Goal: Find specific page/section: Find specific page/section

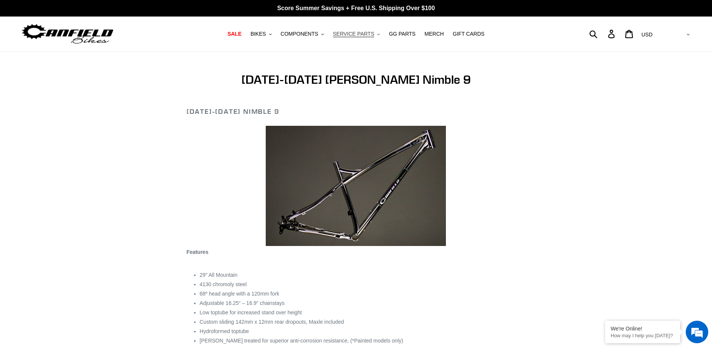
click at [365, 35] on span "SERVICE PARTS" at bounding box center [353, 34] width 41 height 6
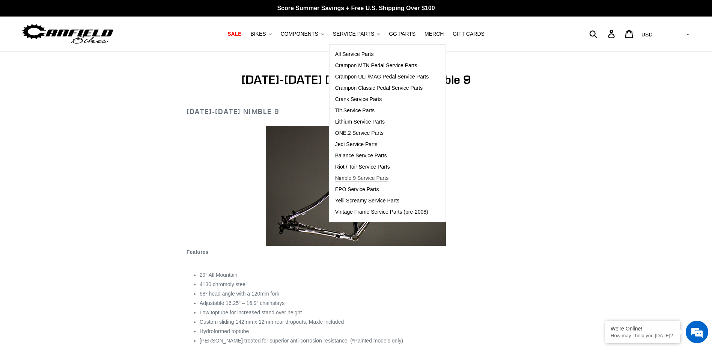
click at [376, 178] on span "Nimble 9 Service Parts" at bounding box center [361, 178] width 53 height 6
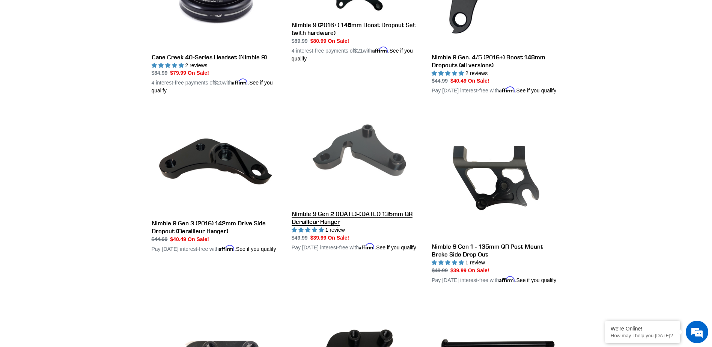
click at [374, 165] on link "Nimble 9 Gen 2 ([DATE]-[DATE]) 135mm QR Derailleur Hanger" at bounding box center [355, 179] width 129 height 143
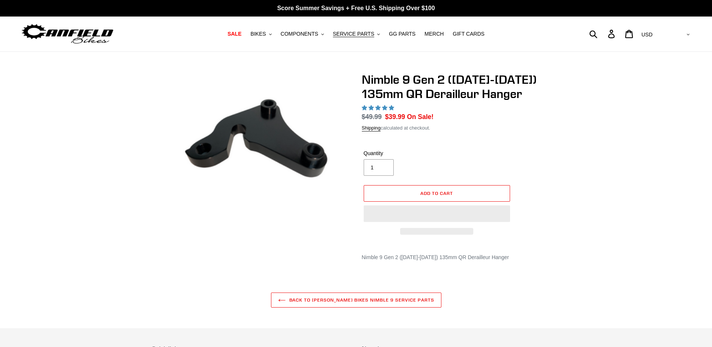
select select "highest-rating"
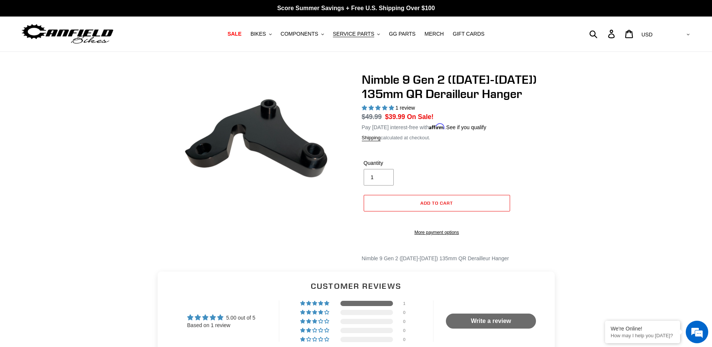
click at [93, 210] on div "Nimble 9 Gen 2 ([DATE]-[DATE]) 135mm QR Derailleur Hanger 1 review Regular pric…" at bounding box center [356, 167] width 712 height 190
